Goal: Complete application form: Complete application form

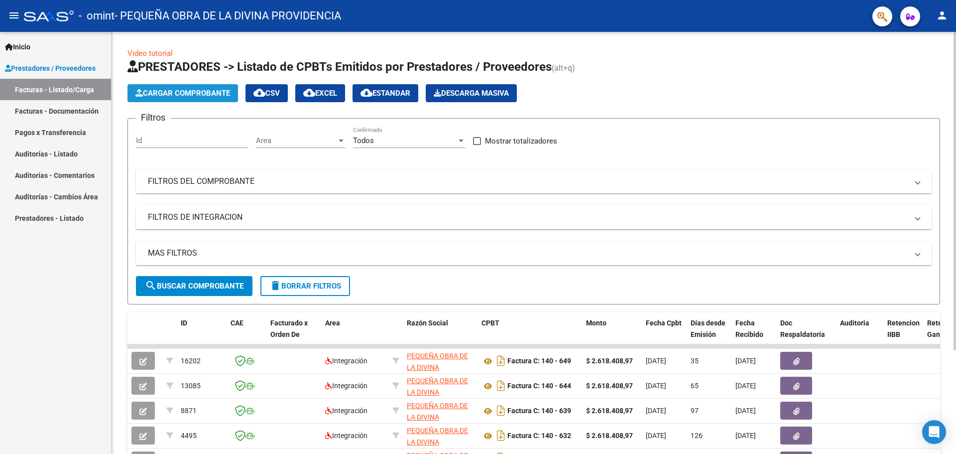
click at [148, 93] on span "Cargar Comprobante" at bounding box center [182, 93] width 95 height 9
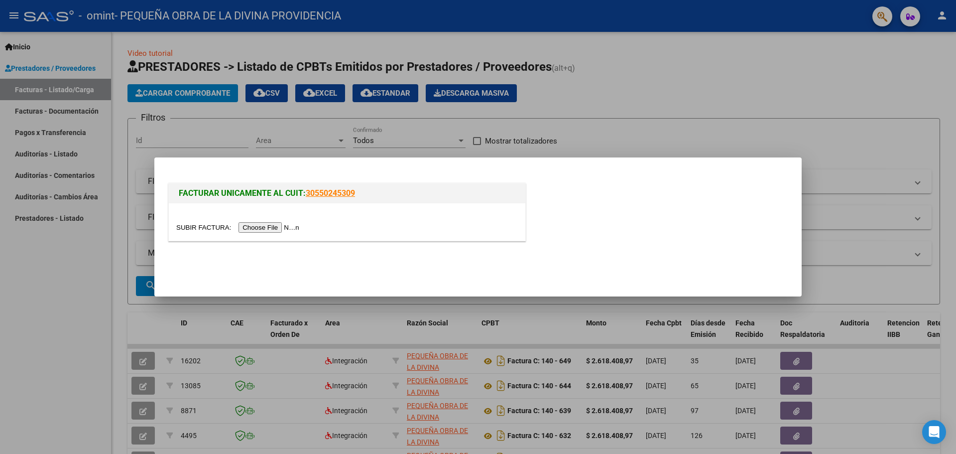
click at [280, 228] on input "file" at bounding box center [239, 227] width 126 height 10
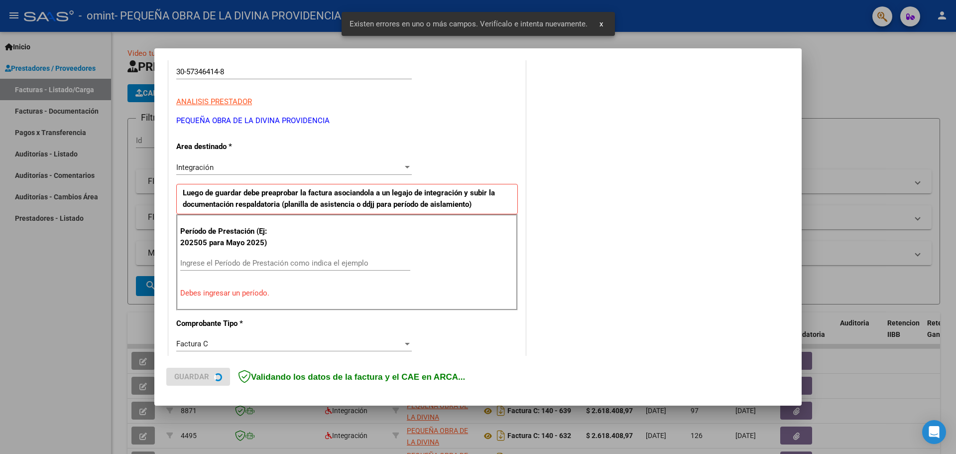
scroll to position [181, 0]
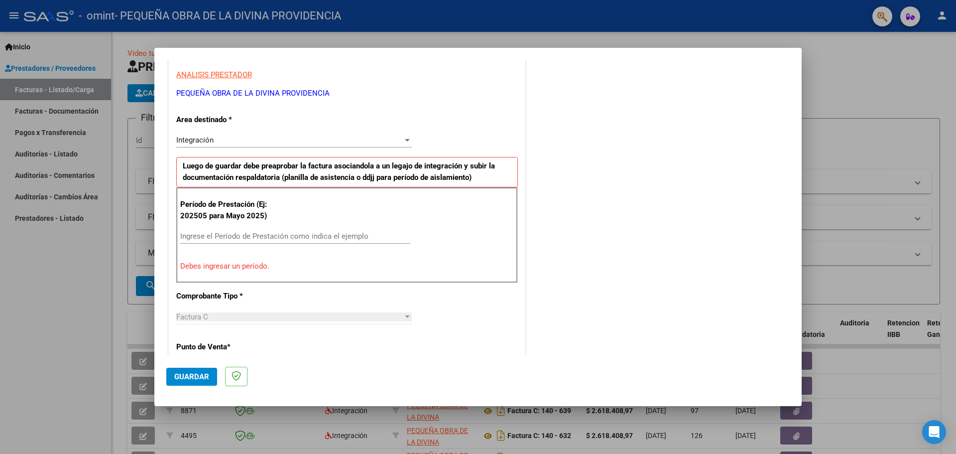
click at [350, 239] on input "Ingrese el Período de Prestación como indica el ejemplo" at bounding box center [295, 236] width 230 height 9
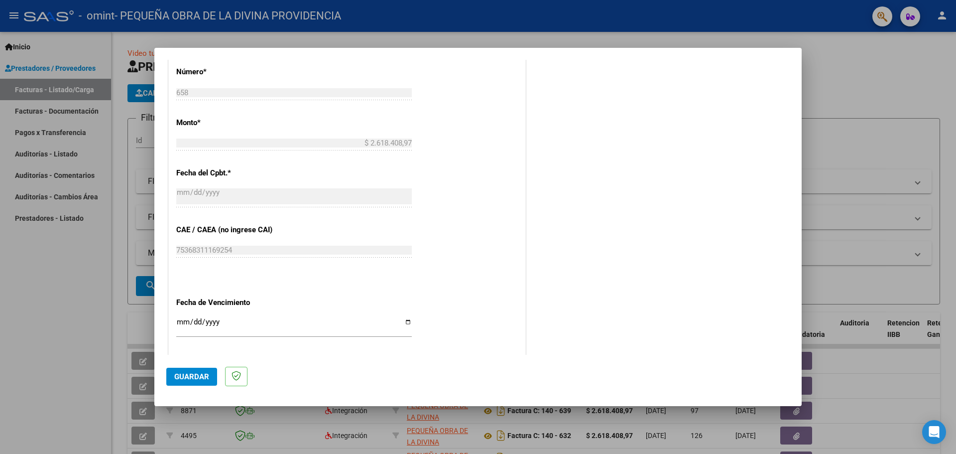
scroll to position [530, 0]
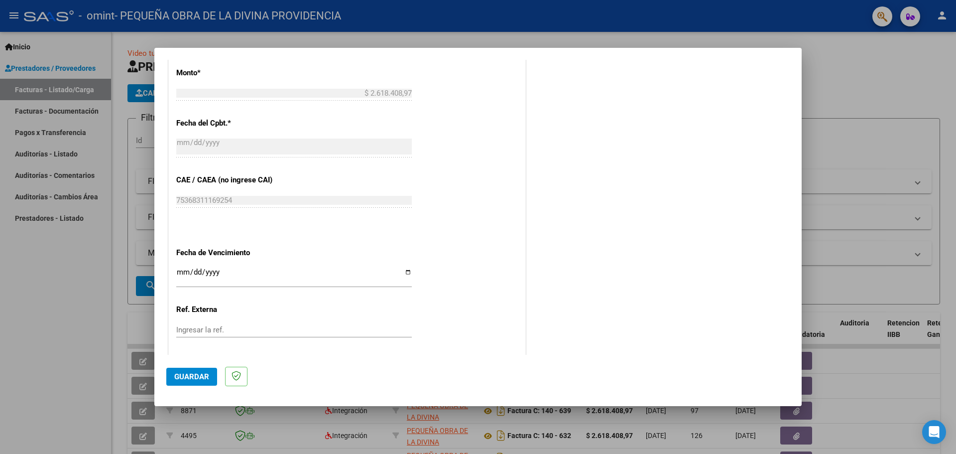
type input "202508"
click at [296, 275] on input "Ingresar la fecha" at bounding box center [294, 276] width 236 height 16
type input "[DATE]"
click at [378, 334] on input "Ingresar la ref." at bounding box center [294, 329] width 236 height 9
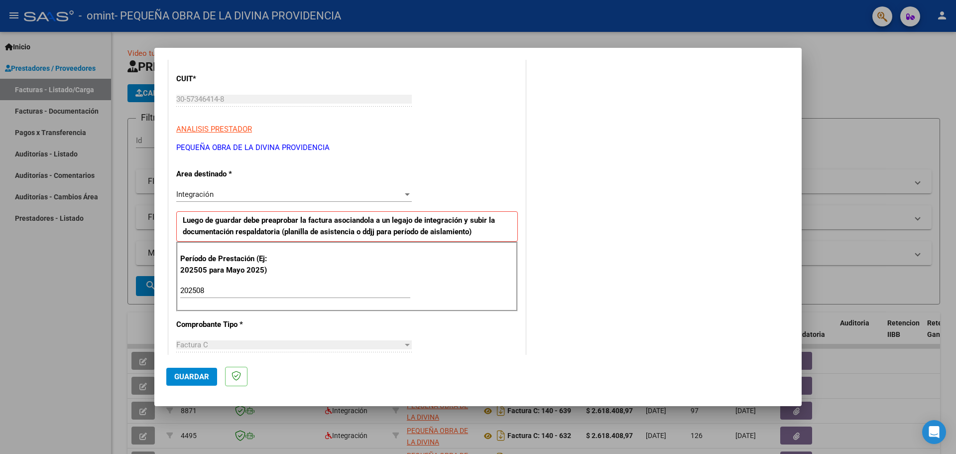
scroll to position [149, 0]
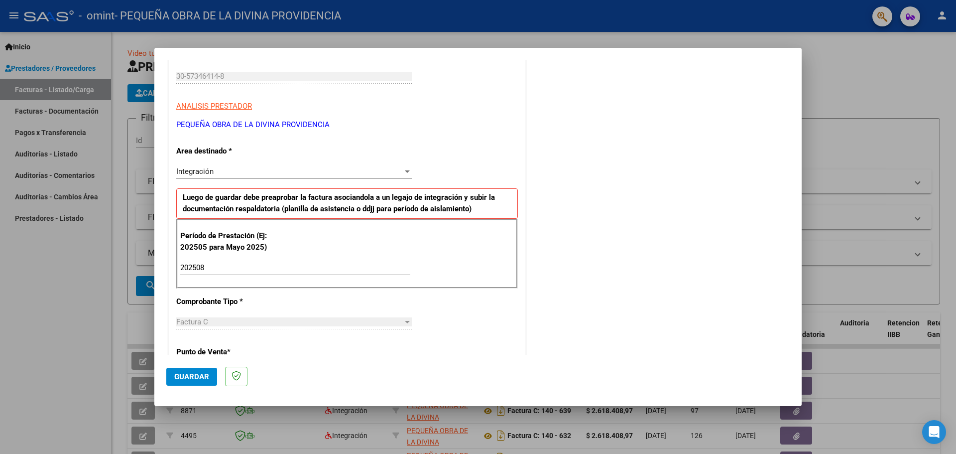
click at [405, 172] on div at bounding box center [407, 171] width 5 height 2
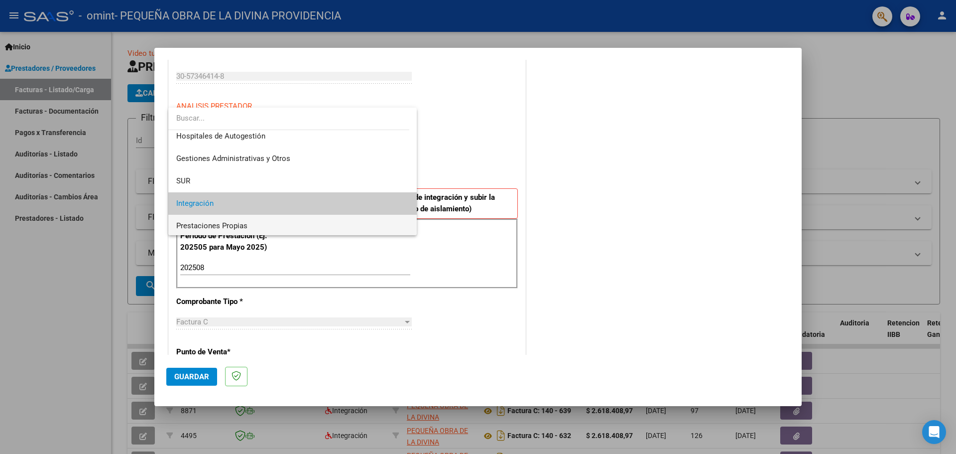
scroll to position [0, 0]
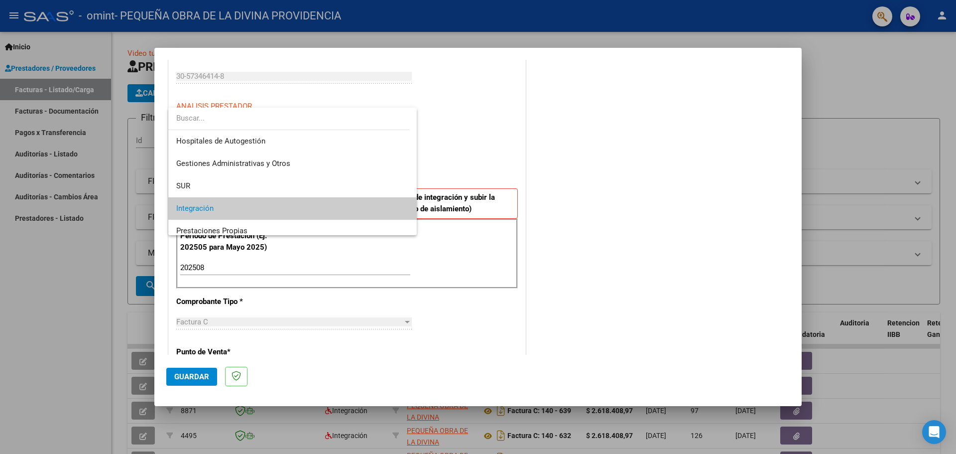
click at [364, 201] on span "Integración" at bounding box center [292, 208] width 233 height 22
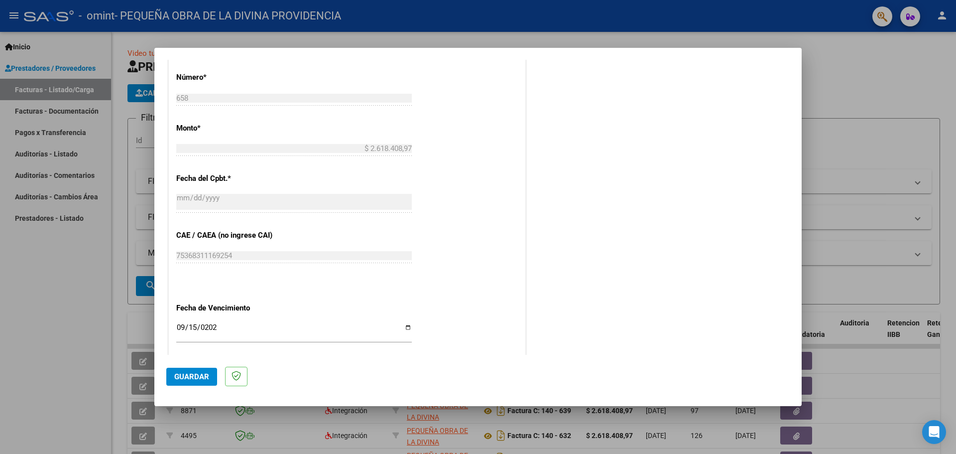
scroll to position [582, 0]
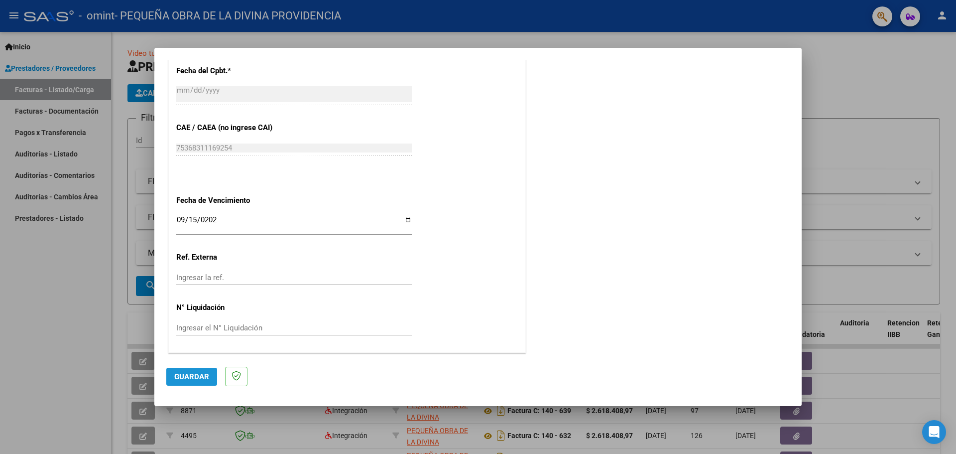
click at [204, 378] on span "Guardar" at bounding box center [191, 376] width 35 height 9
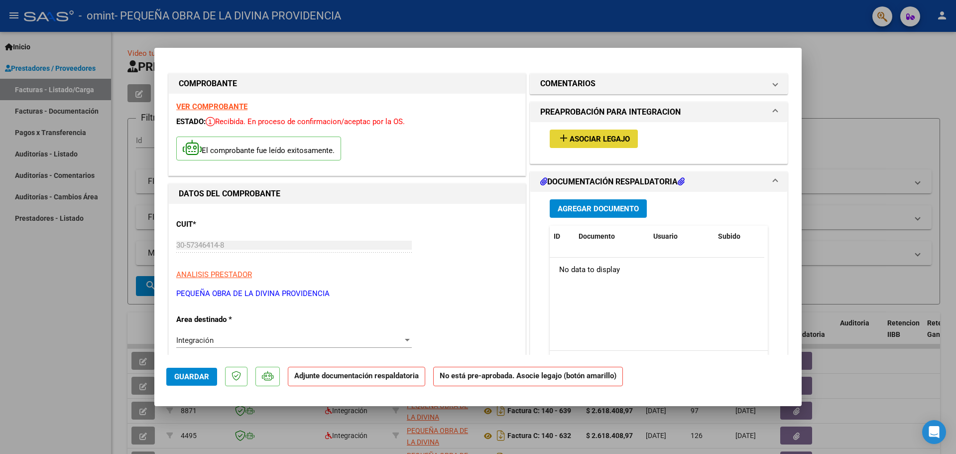
click at [622, 144] on button "add Asociar Legajo" at bounding box center [594, 139] width 88 height 18
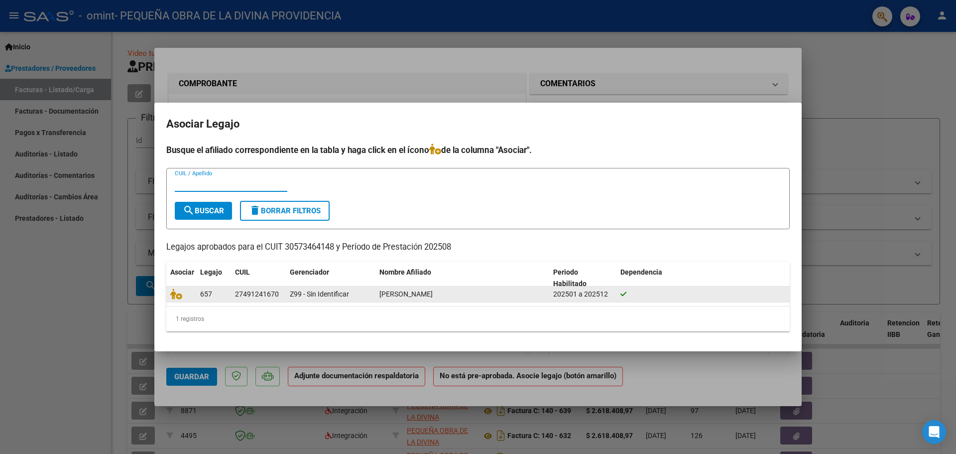
click at [397, 293] on span "[PERSON_NAME]" at bounding box center [406, 294] width 53 height 8
click at [179, 299] on icon at bounding box center [176, 293] width 12 height 11
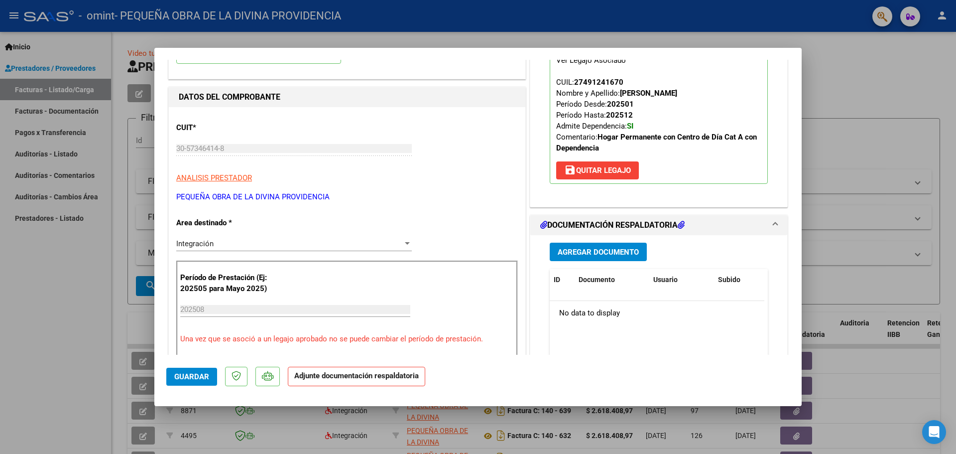
scroll to position [100, 0]
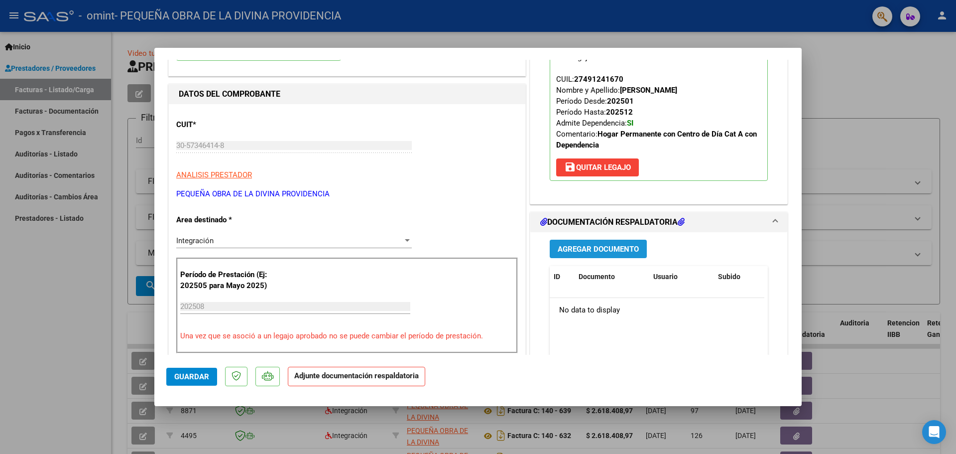
click at [635, 252] on button "Agregar Documento" at bounding box center [598, 249] width 97 height 18
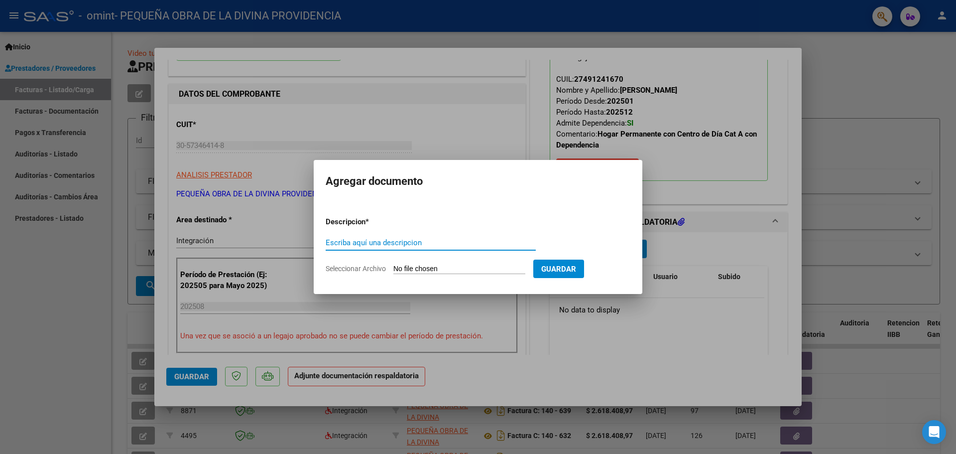
click at [466, 247] on input "Escriba aquí una descripcion" at bounding box center [431, 242] width 210 height 9
type input "Presentismo"
click at [493, 268] on input "Seleccionar Archivo" at bounding box center [460, 269] width 132 height 9
type input "C:\fakepath\Presentismo.pdf"
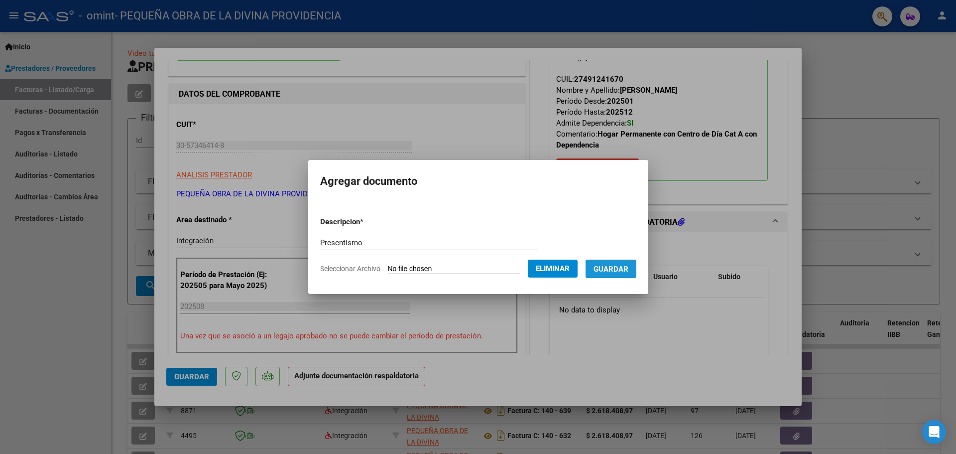
click at [626, 267] on span "Guardar" at bounding box center [611, 269] width 35 height 9
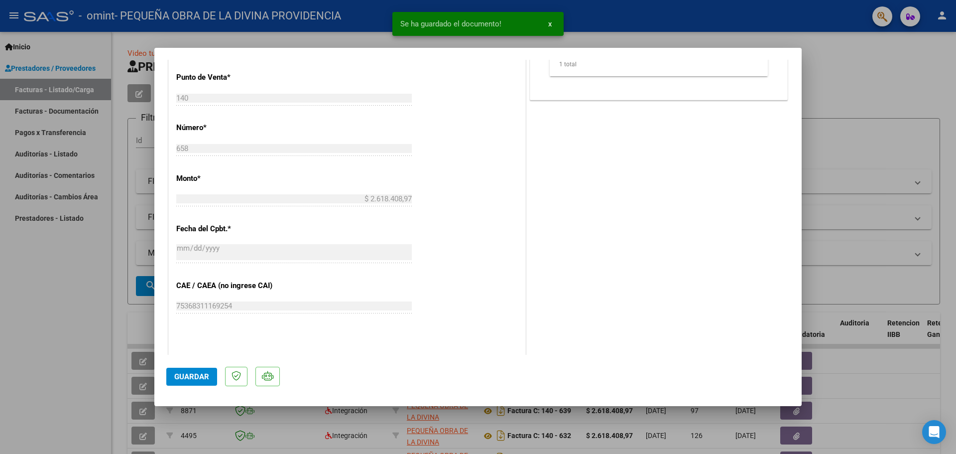
scroll to position [448, 0]
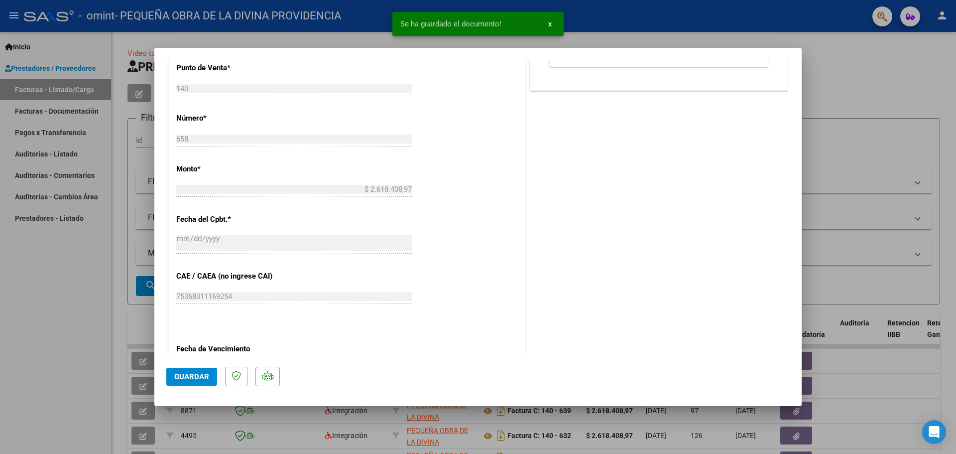
click at [195, 372] on span "Guardar" at bounding box center [191, 376] width 35 height 9
click at [868, 125] on div at bounding box center [478, 227] width 956 height 454
type input "$ 0,00"
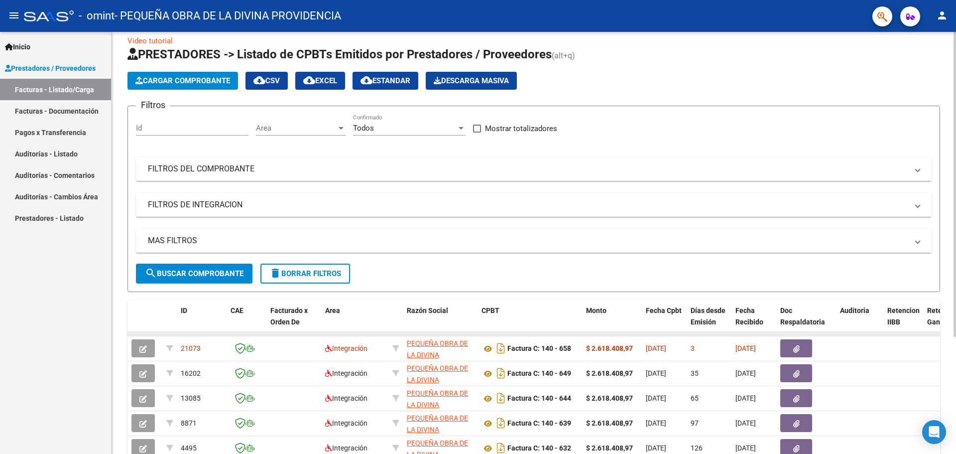
scroll to position [0, 0]
